Goal: Contribute content: Contribute content

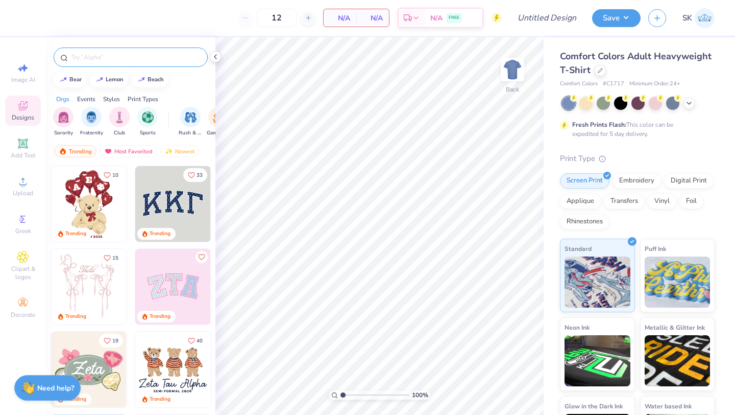
click at [104, 55] on input "text" at bounding box center [135, 57] width 131 height 10
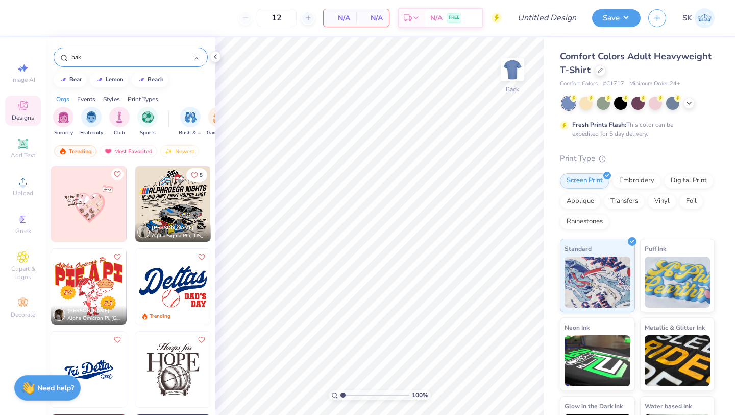
type input "bak"
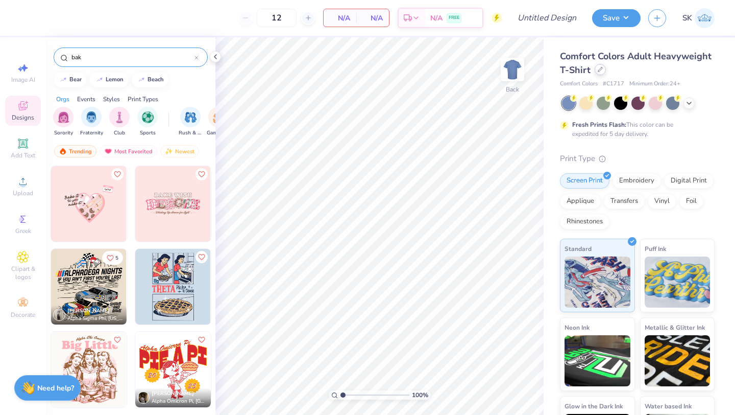
click at [601, 70] on icon at bounding box center [600, 69] width 5 height 5
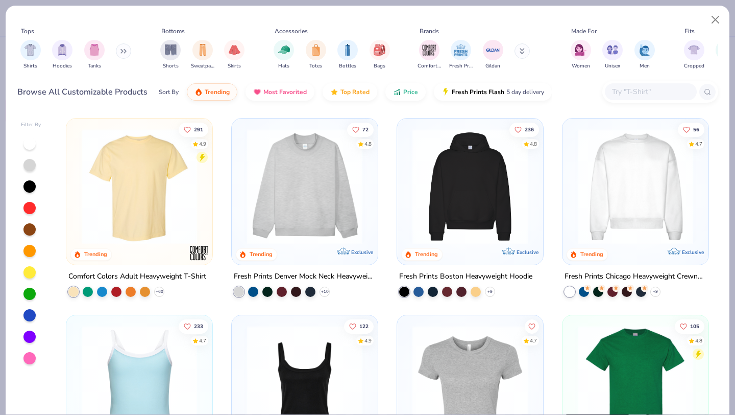
click at [324, 211] on img at bounding box center [305, 186] width 126 height 115
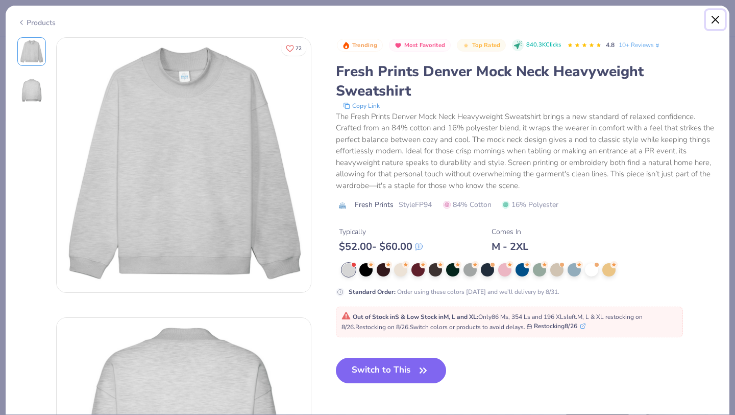
click at [716, 17] on button "Close" at bounding box center [715, 19] width 19 height 19
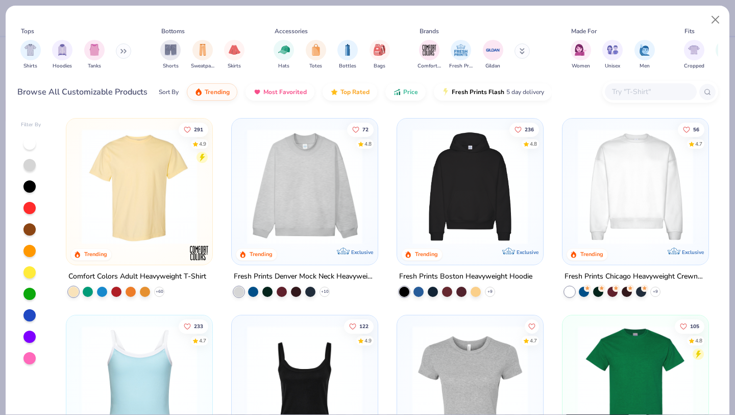
click at [625, 193] on img at bounding box center [636, 186] width 126 height 115
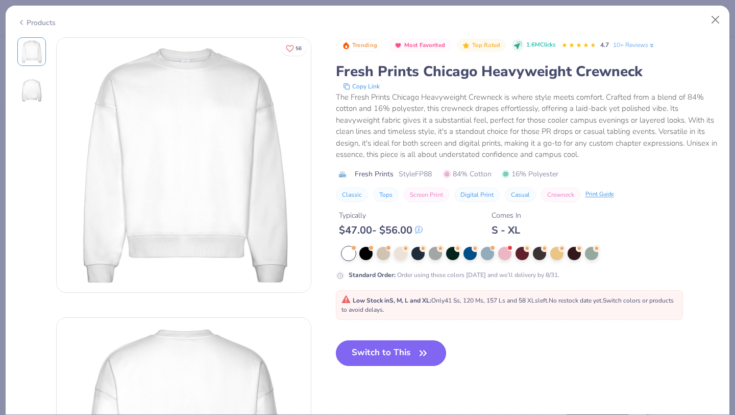
click at [431, 351] on button "Switch to This" at bounding box center [391, 353] width 111 height 26
click at [390, 349] on button "Switch to This" at bounding box center [391, 353] width 111 height 26
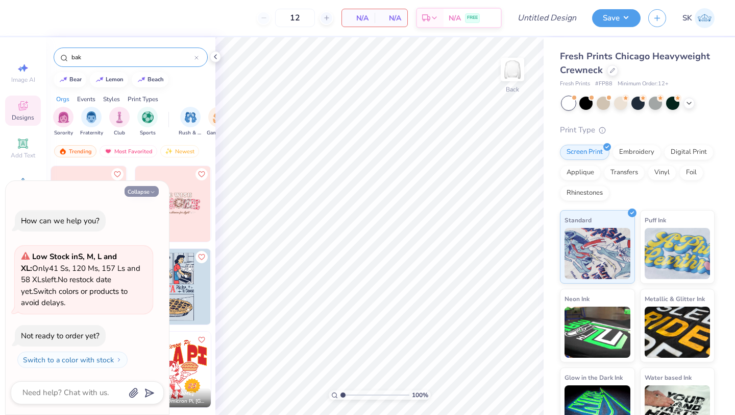
click at [140, 189] on button "Collapse" at bounding box center [142, 191] width 34 height 11
type textarea "x"
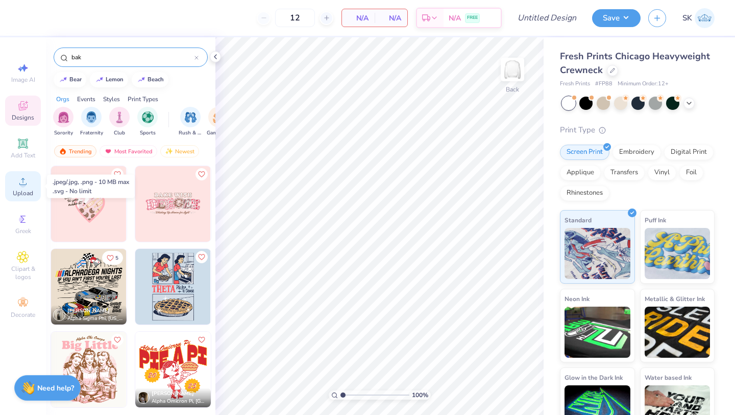
click at [19, 188] on div "Upload" at bounding box center [23, 186] width 36 height 30
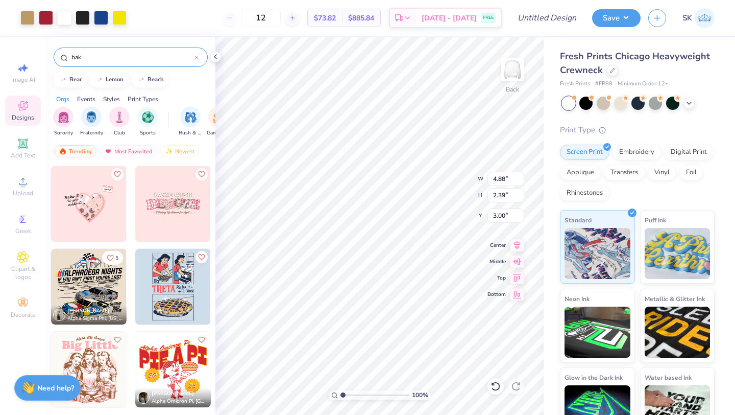
type input "3.00"
click at [633, 22] on button "Save" at bounding box center [616, 17] width 49 height 18
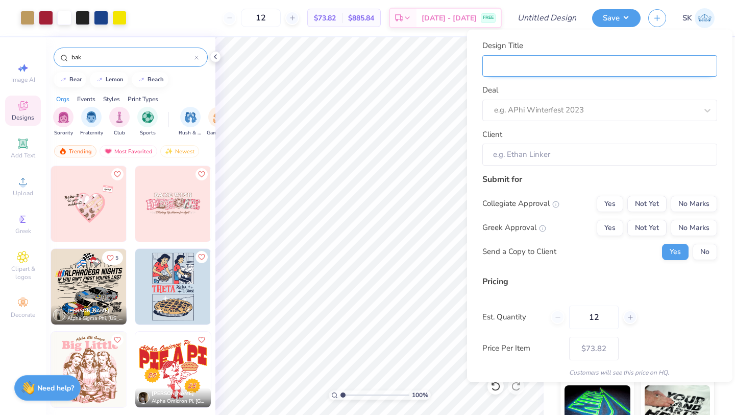
click at [553, 66] on input "Design Title" at bounding box center [600, 66] width 235 height 22
type input "To"
type input "Touf"
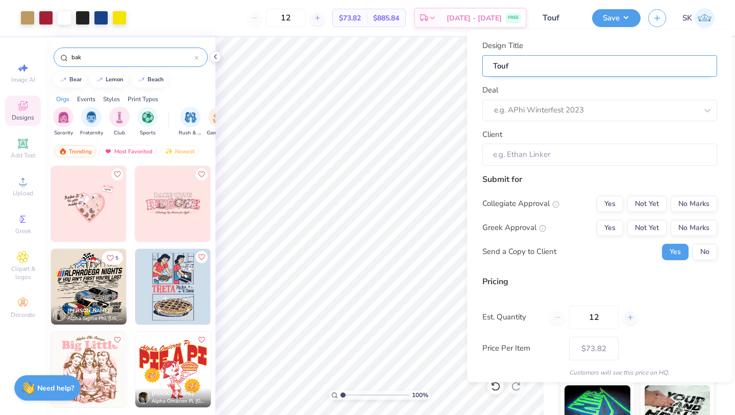
type input "Toufa"
type input "Toufay"
type input "Toufaya"
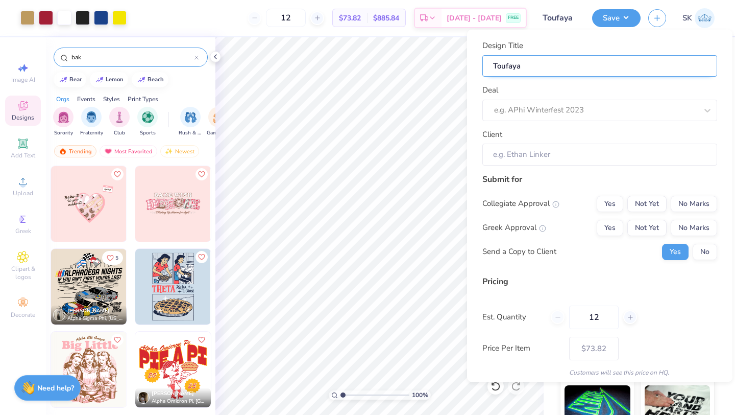
type input "Toufayan"
type input "Toufayan B"
type input "Toufayan Ba"
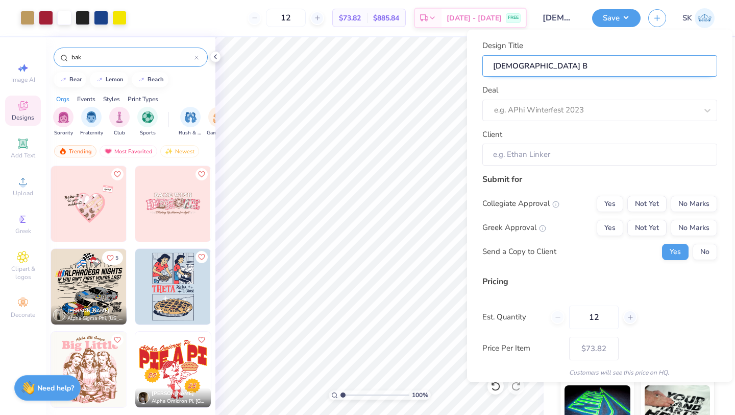
type input "Toufayan Ba"
type input "Toufayan Bak"
type input "Toufayan Bake"
type input "Toufayan Bakeri"
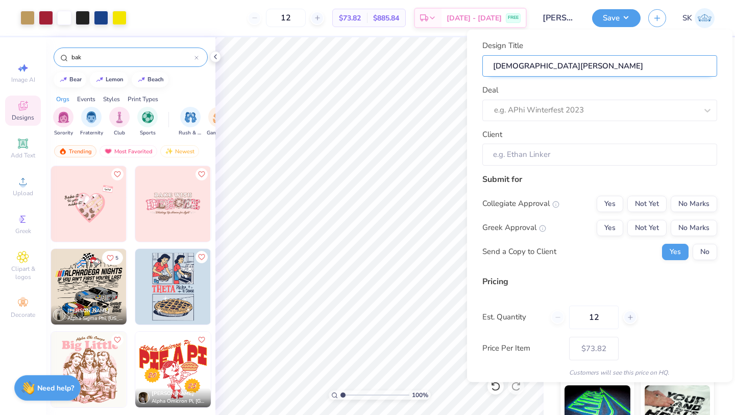
type input "Toufayan Bakeri"
type input "Toufayan Bakerie"
type input "Toufayan Bakeries"
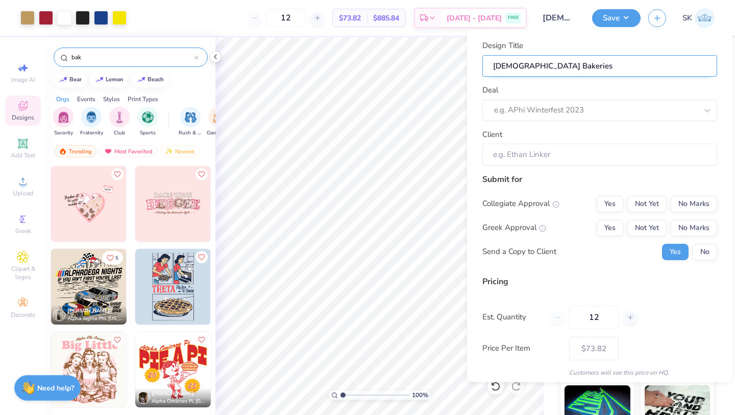
type input "Toufayan Bakeries"
type input "Toufayan Bakeries c"
type input "Toufayan Bakeries cr"
type input "Toufayan Bakeries cre"
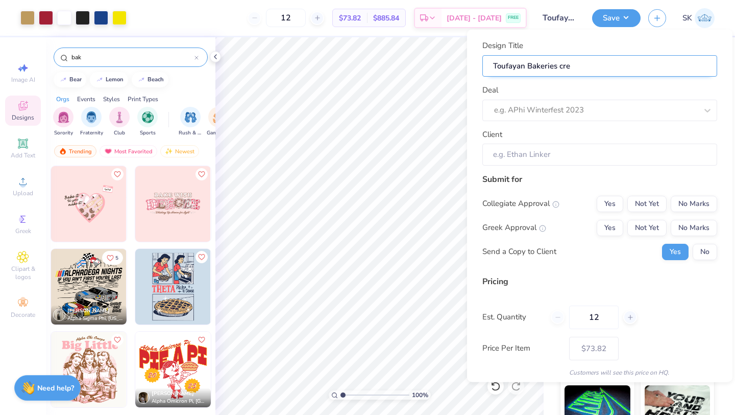
type input "Toufayan Bakeries crew"
click at [563, 67] on input "Toufayan Bakeries crew" at bounding box center [600, 66] width 235 height 22
type input "Toufayan Bakeries rew"
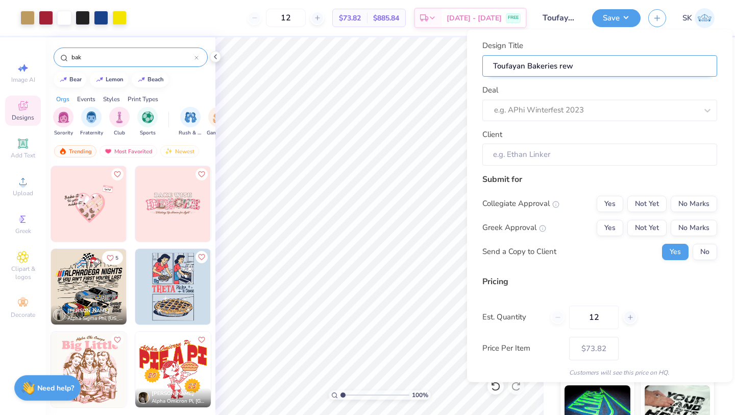
type input "Toufayan Bakeries Crew"
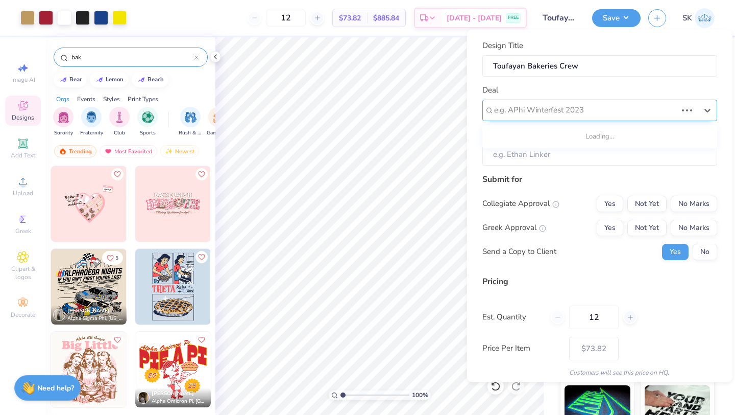
click at [563, 107] on div at bounding box center [585, 110] width 183 height 14
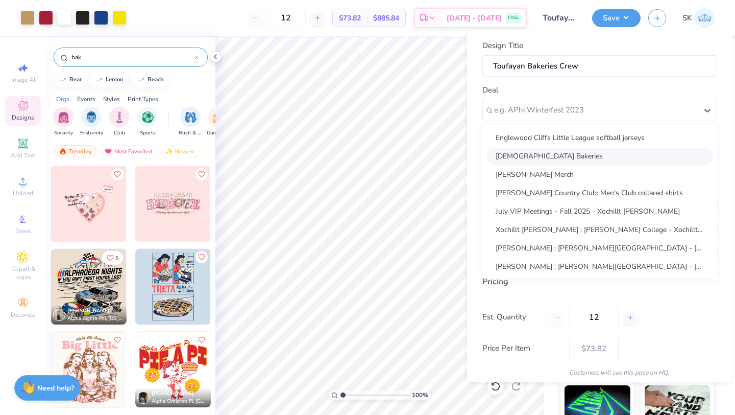
click at [559, 156] on div "Toufayan Bakeries" at bounding box center [600, 155] width 227 height 17
type input "Sirahn Toufayan"
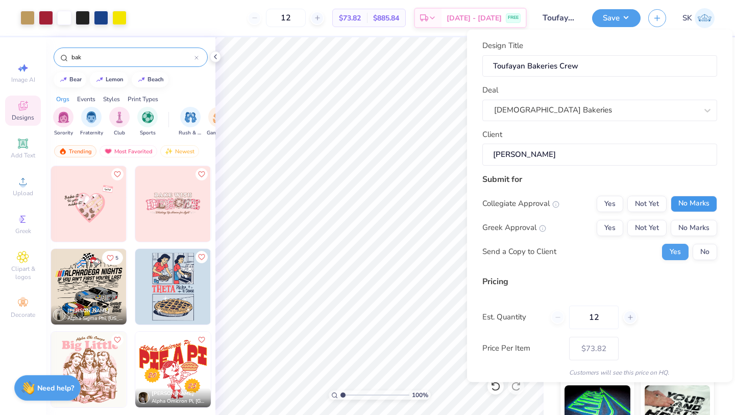
click at [694, 205] on button "No Marks" at bounding box center [694, 203] width 46 height 16
click at [692, 222] on button "No Marks" at bounding box center [694, 227] width 46 height 16
click at [704, 252] on button "No" at bounding box center [705, 251] width 25 height 16
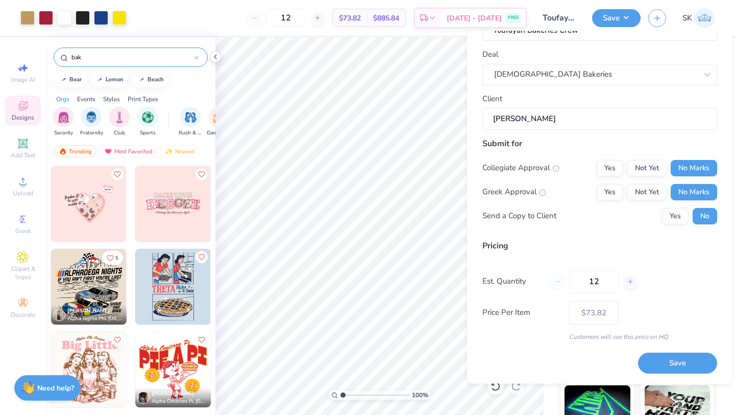
click at [687, 375] on div "Design Title Toufayan Bakeries Crew Deal Toufayan Bakeries Client Sirahn Toufay…" at bounding box center [600, 207] width 266 height 352
click at [682, 365] on button "Save" at bounding box center [677, 363] width 79 height 21
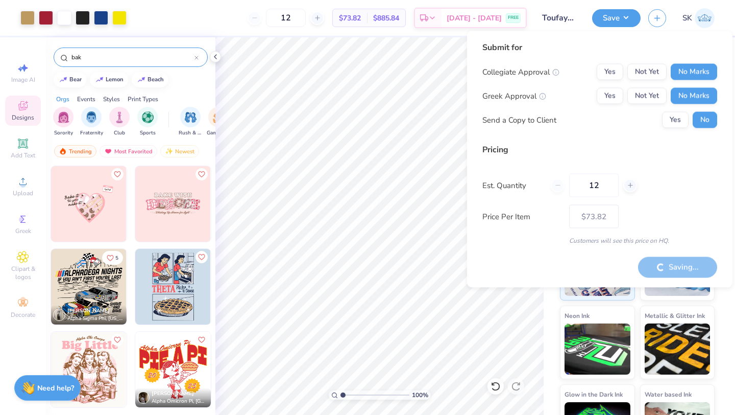
type input "– –"
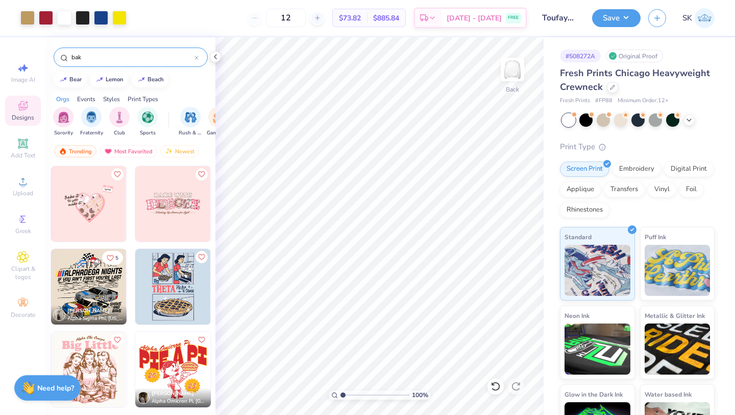
click at [712, 28] on div "Design Saved" at bounding box center [636, 31] width 181 height 46
click at [707, 18] on img at bounding box center [705, 18] width 20 height 20
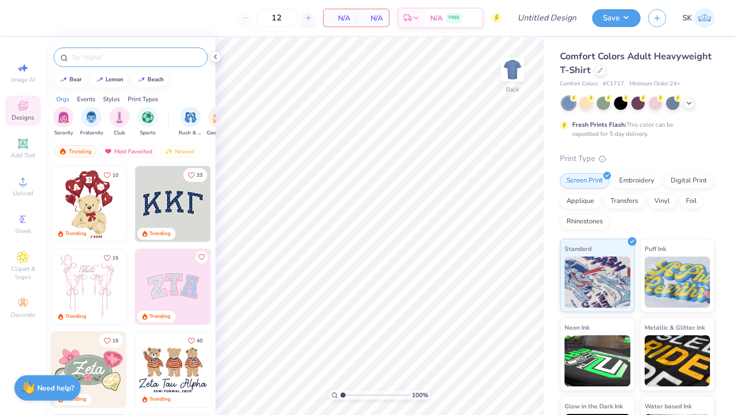
click at [105, 59] on input "text" at bounding box center [135, 57] width 131 height 10
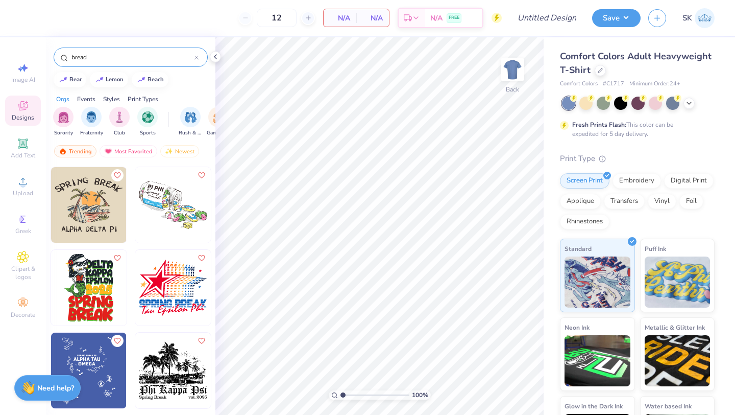
scroll to position [1842, 0]
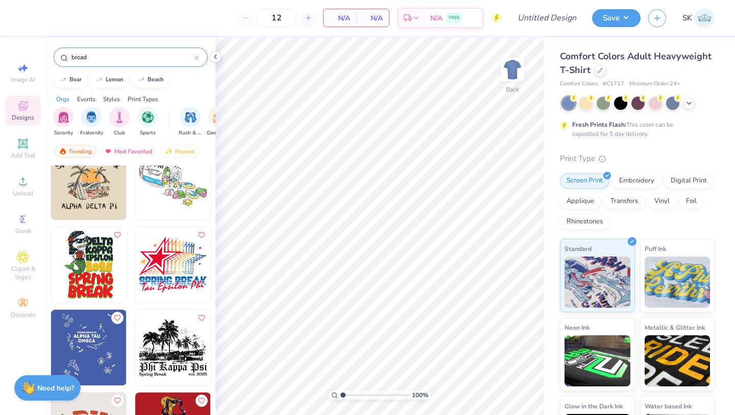
type input "bread"
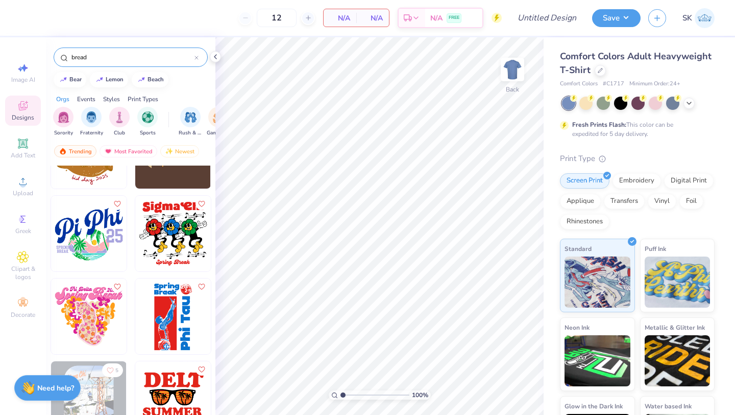
scroll to position [0, 0]
